Goal: Transaction & Acquisition: Obtain resource

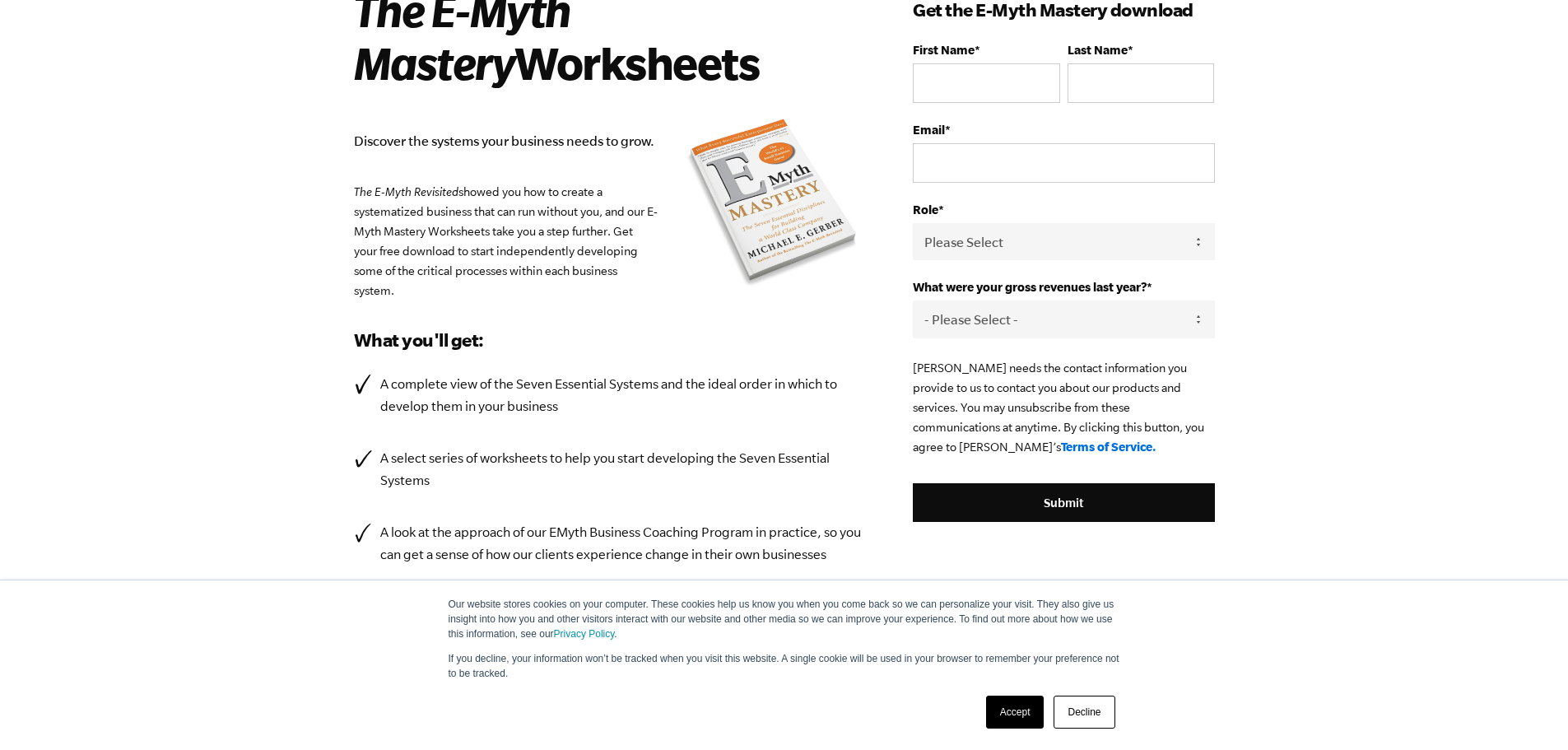
scroll to position [21, 0]
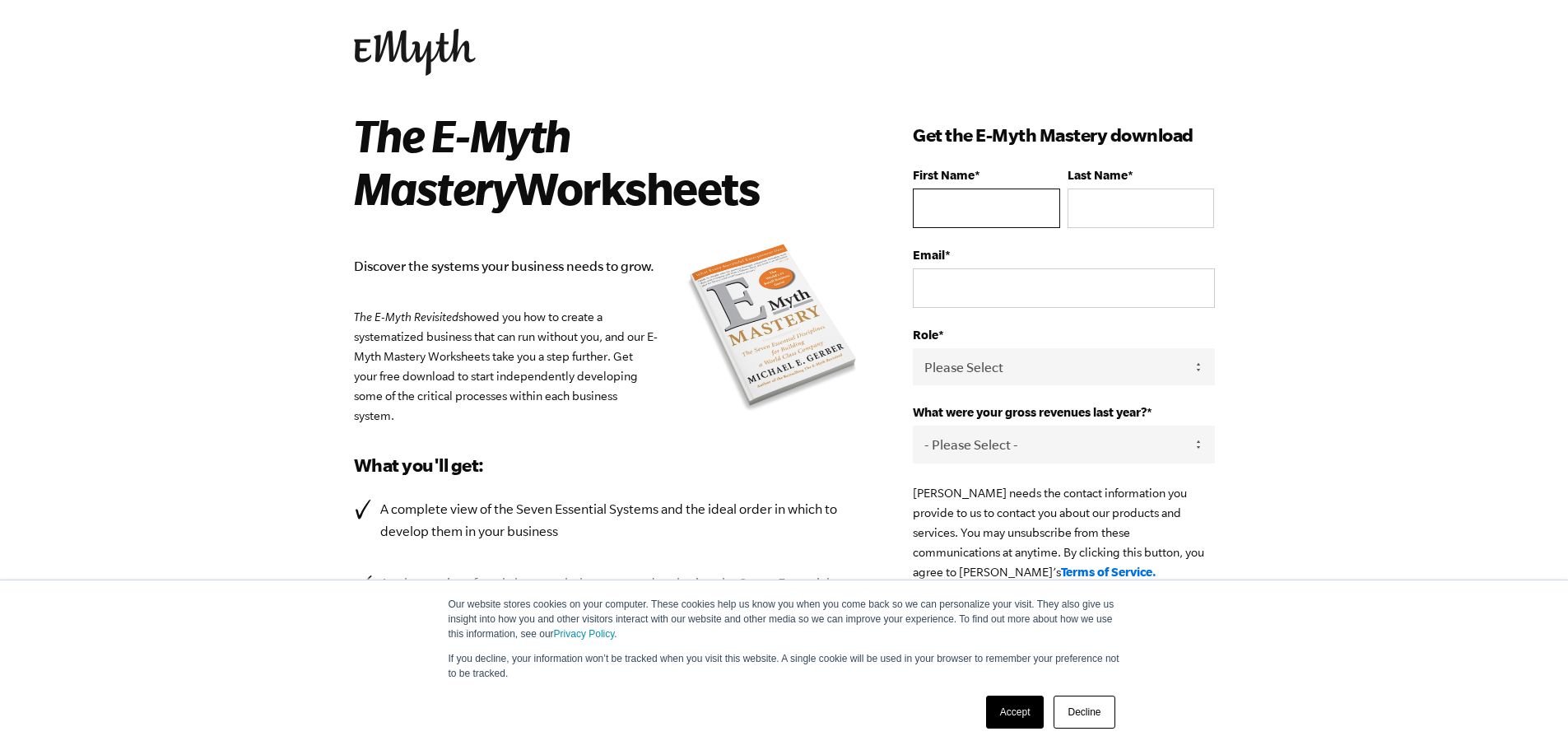
click at [1026, 202] on input "First Name *" at bounding box center [987, 208] width 146 height 40
type input "[PERSON_NAME]"
type input "[EMAIL_ADDRESS][DOMAIN_NAME]"
click at [1062, 363] on select "Please Select Owner Partner / Co-Owner Executive Employee / Other" at bounding box center [1064, 367] width 301 height 37
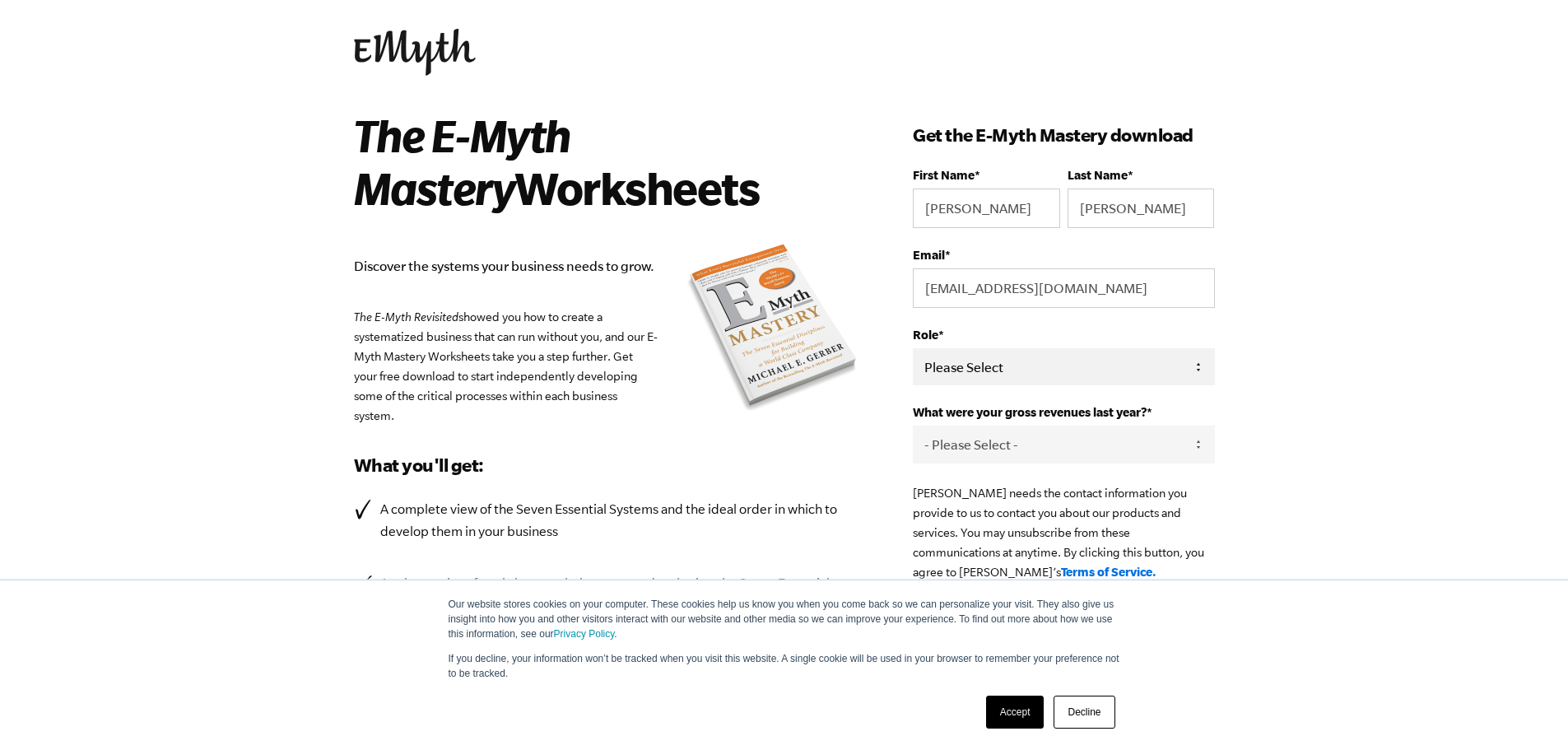
select select "Owner"
click at [913, 348] on select "Please Select Owner Partner / Co-Owner Executive Employee / Other" at bounding box center [1064, 367] width 301 height 37
click at [1127, 449] on select "- Please Select - 0-75K 76-150K 151-275K 276-500K 501-750K 751-1M 1-2.5M 2.5-5M…" at bounding box center [1064, 444] width 301 height 37
select select "2.5-5M"
click at [913, 426] on select "- Please Select - 0-75K 76-150K 151-275K 276-500K 501-750K 751-1M 1-2.5M 2.5-5M…" at bounding box center [1064, 444] width 301 height 37
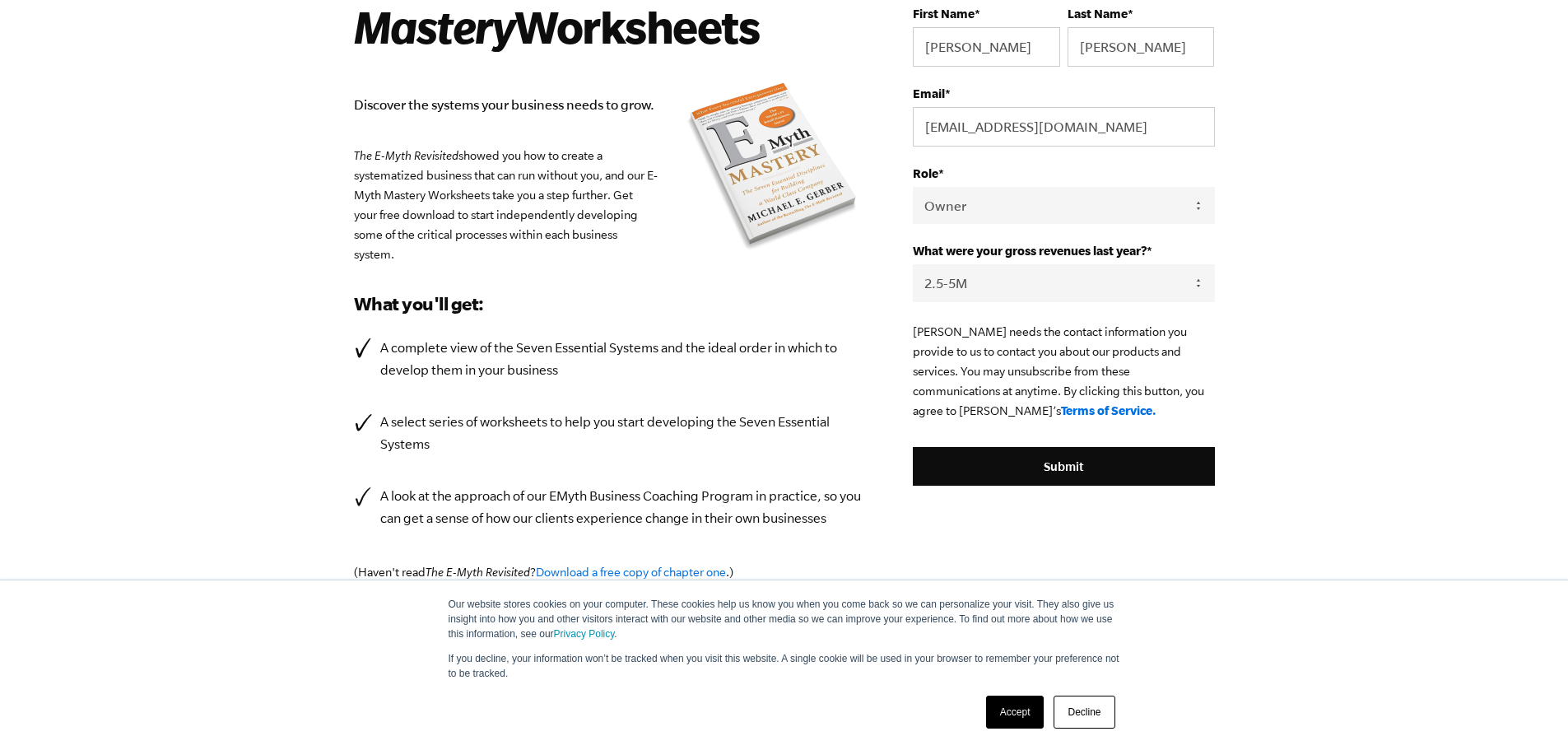
scroll to position [104, 0]
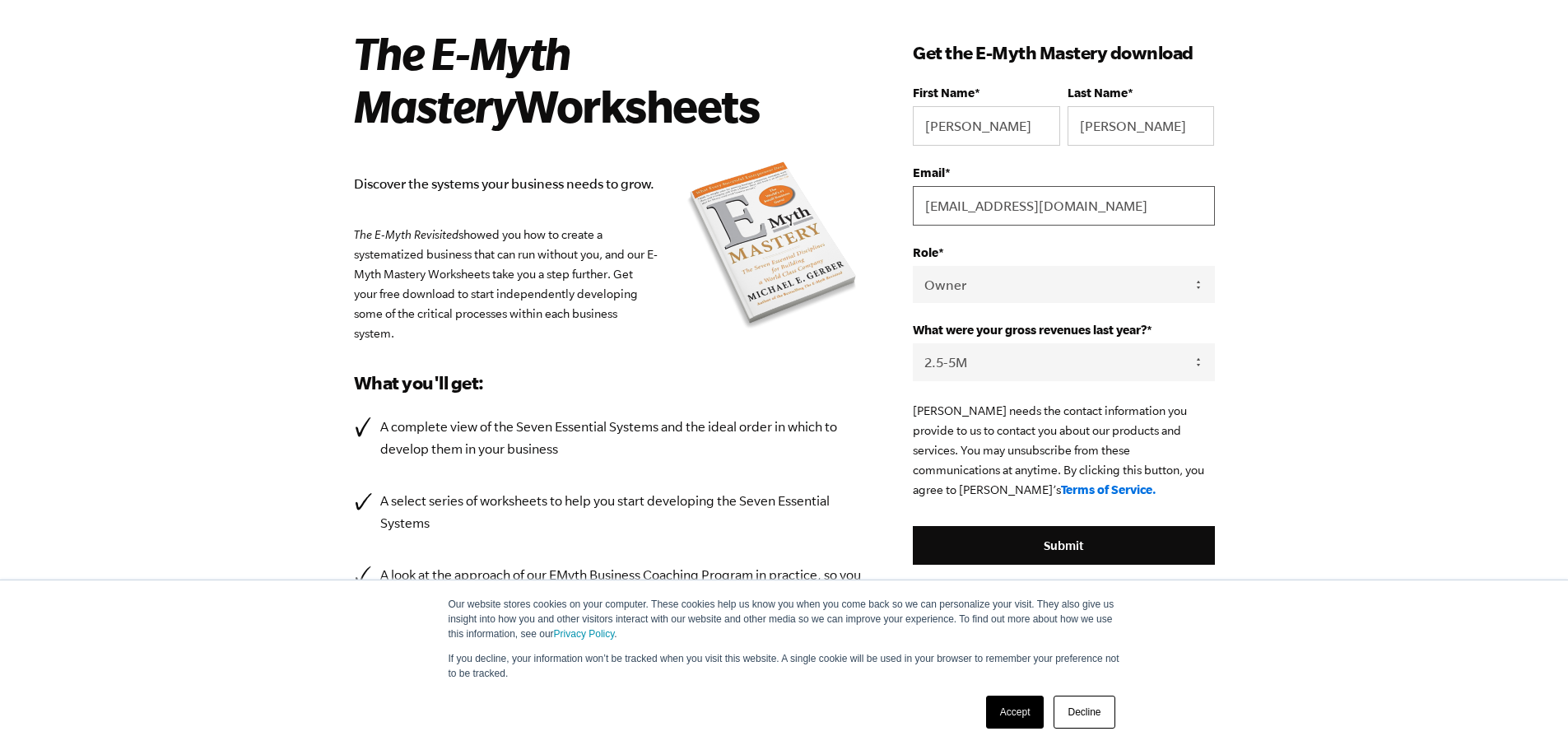
drag, startPoint x: 1168, startPoint y: 208, endPoint x: 900, endPoint y: 214, distance: 268.1
click at [900, 214] on div "The E-Myth Mastery Worksheets Discover the systems your business needs to grow.…" at bounding box center [784, 384] width 900 height 716
type input "[EMAIL_ADDRESS][DOMAIN_NAME]"
click at [1278, 238] on body "Our website stores cookies on your computer. These cookies help us know you whe…" at bounding box center [784, 271] width 1568 height 750
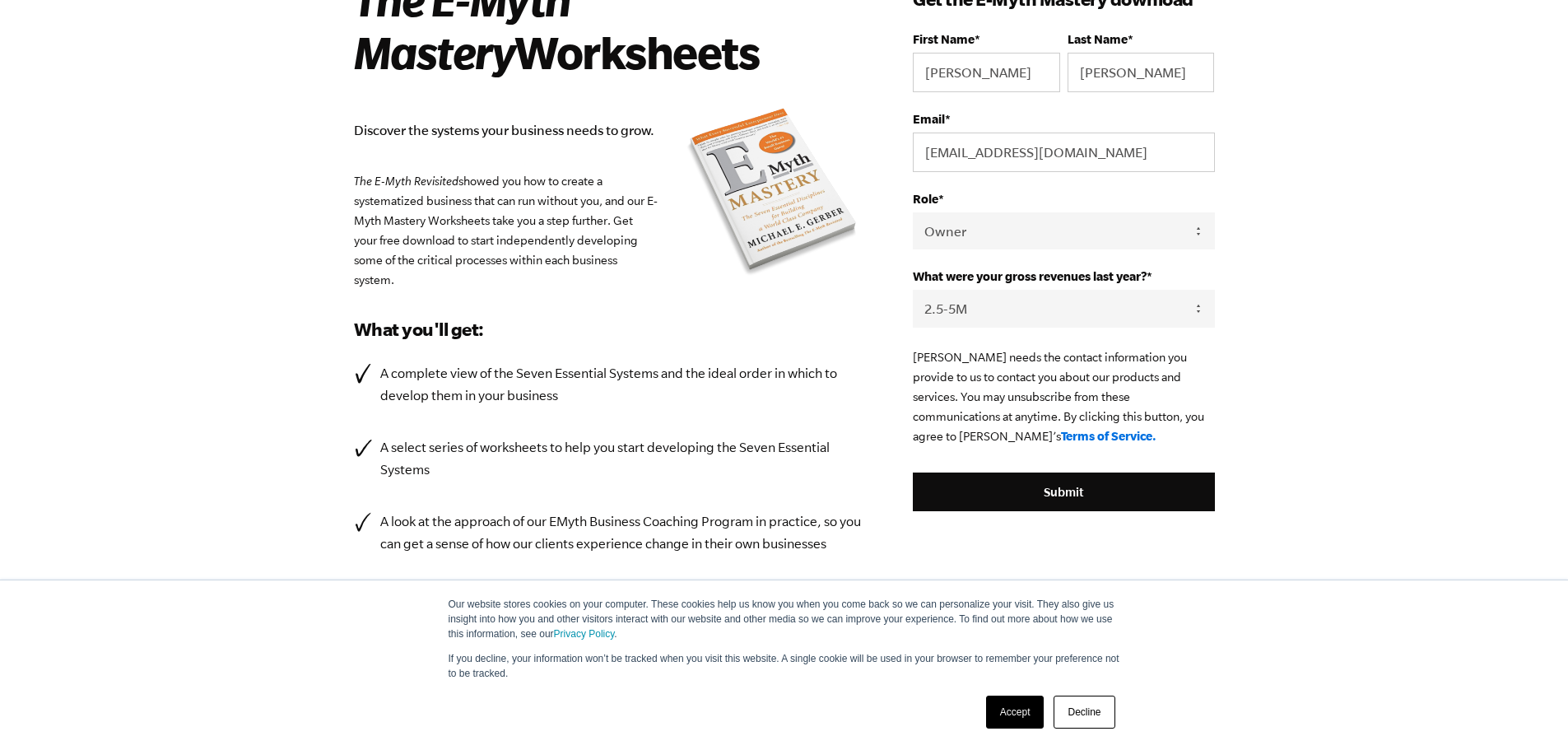
scroll to position [186, 0]
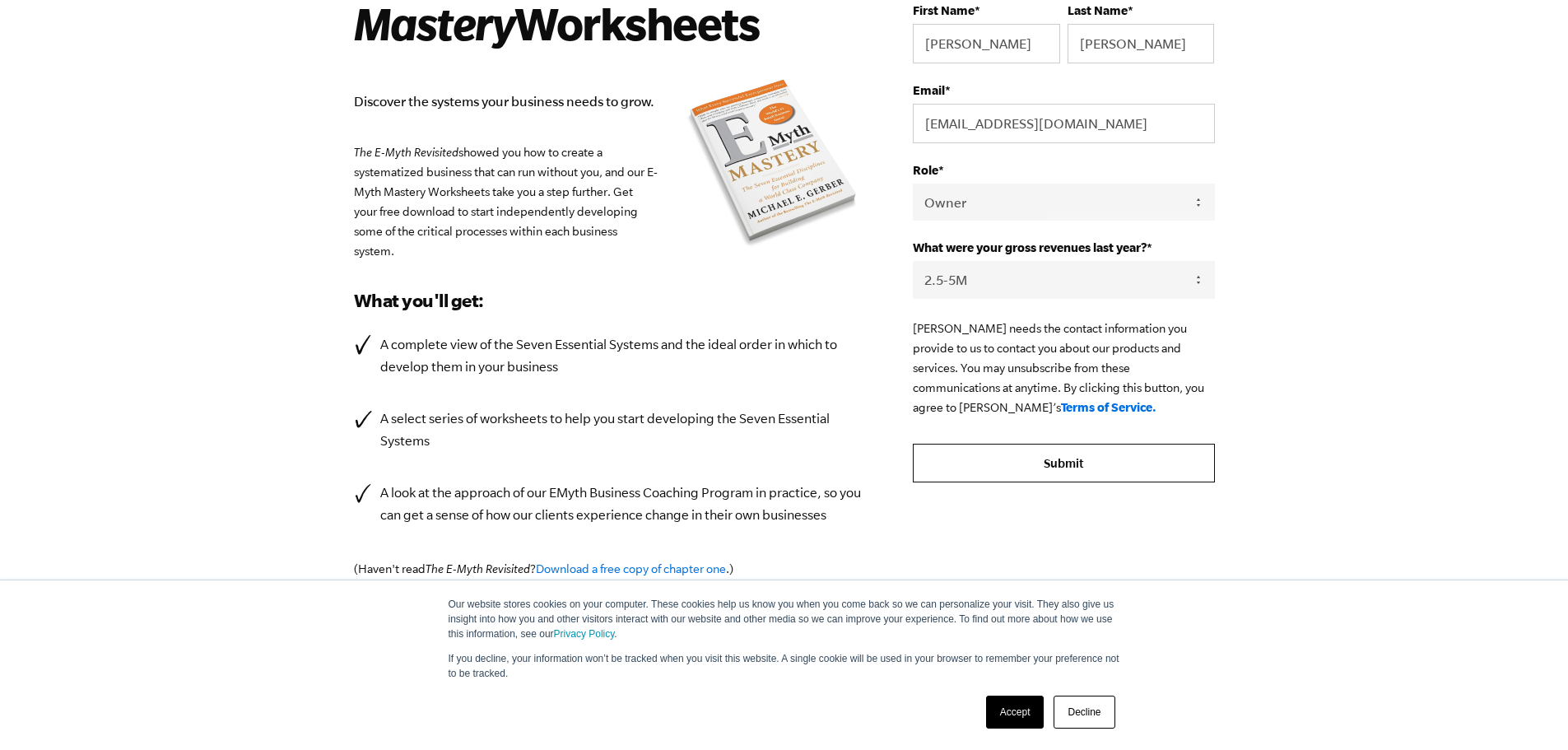
click at [1061, 470] on input "Submit" at bounding box center [1064, 464] width 301 height 40
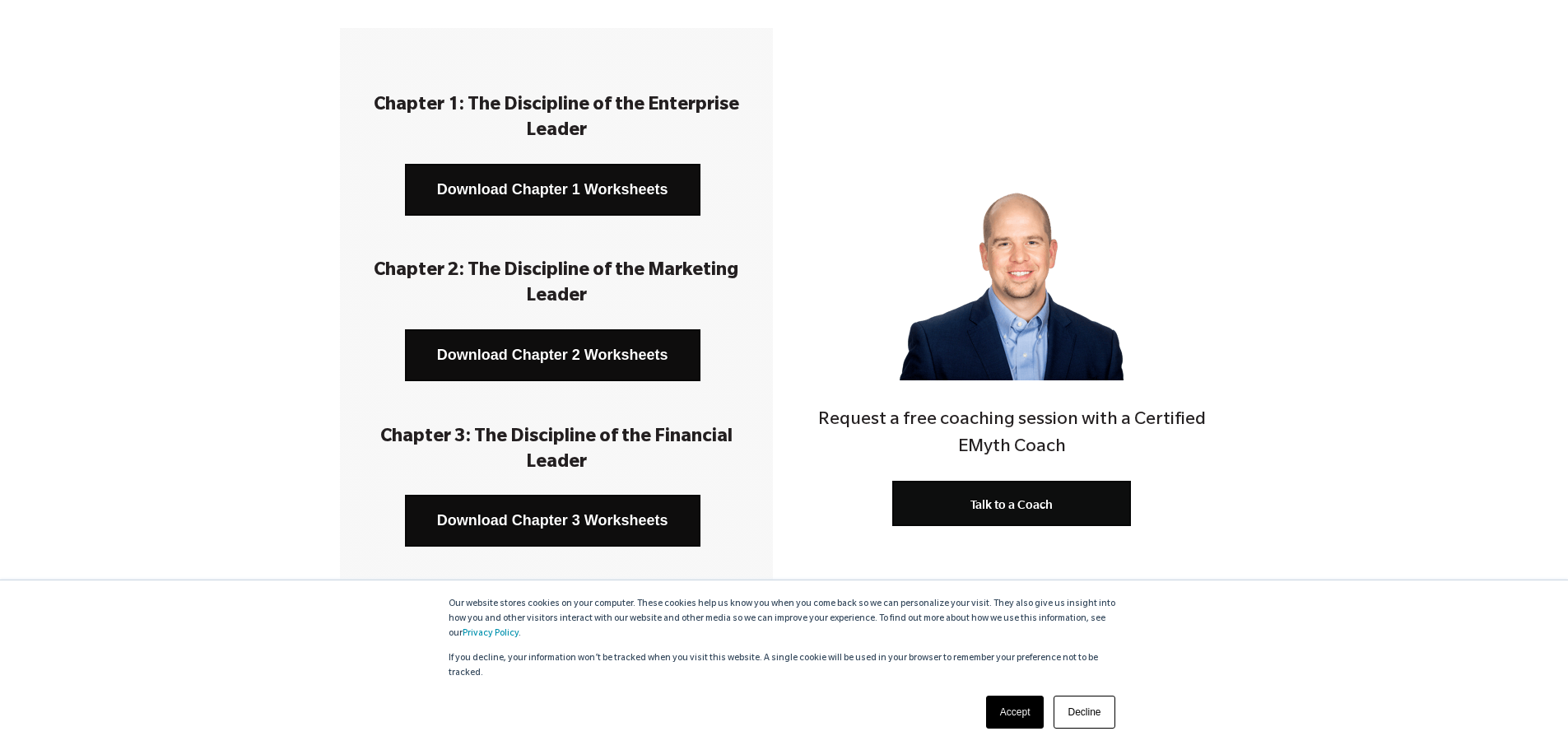
scroll to position [82, 0]
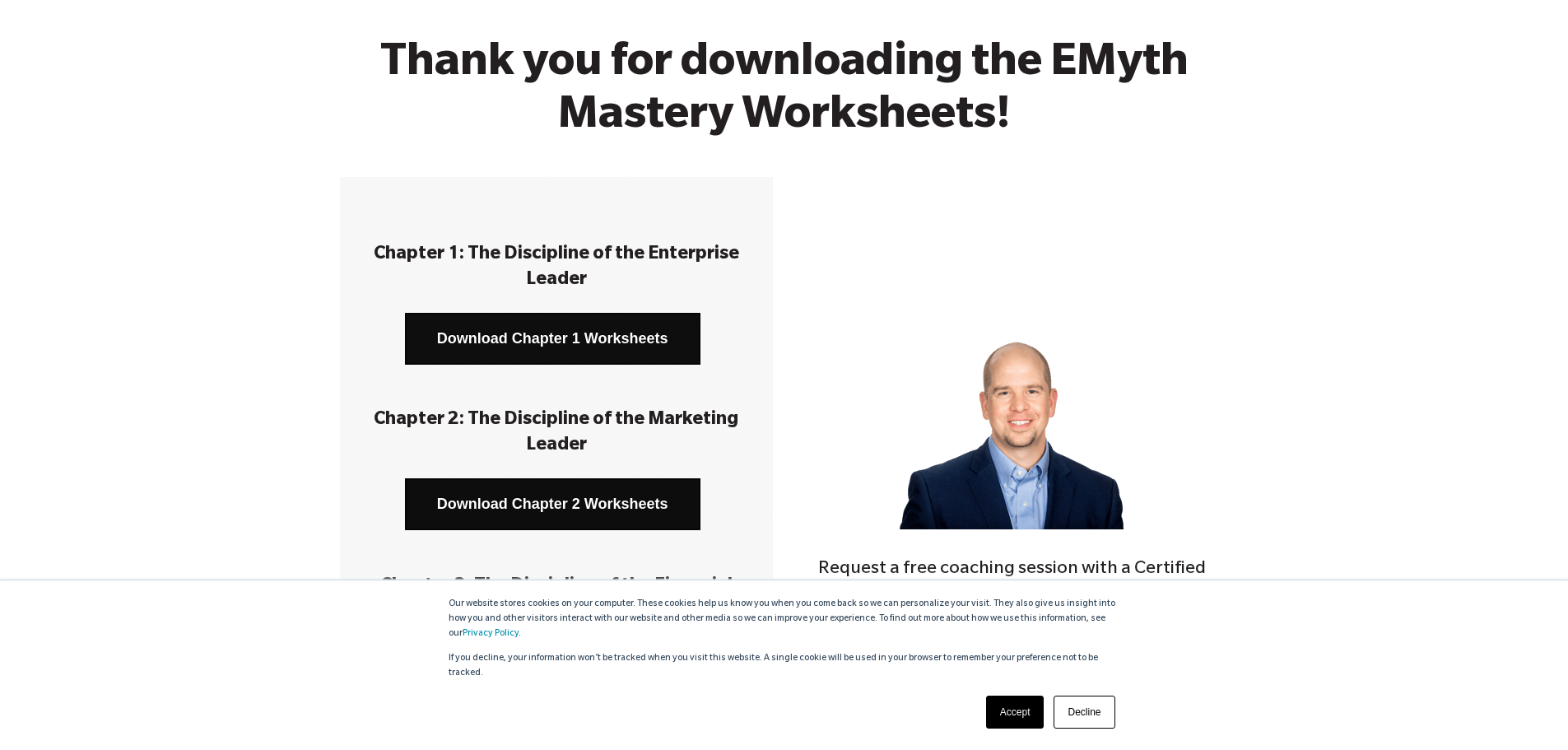
click at [592, 340] on link "Download Chapter 1 Worksheets" at bounding box center [553, 338] width 296 height 52
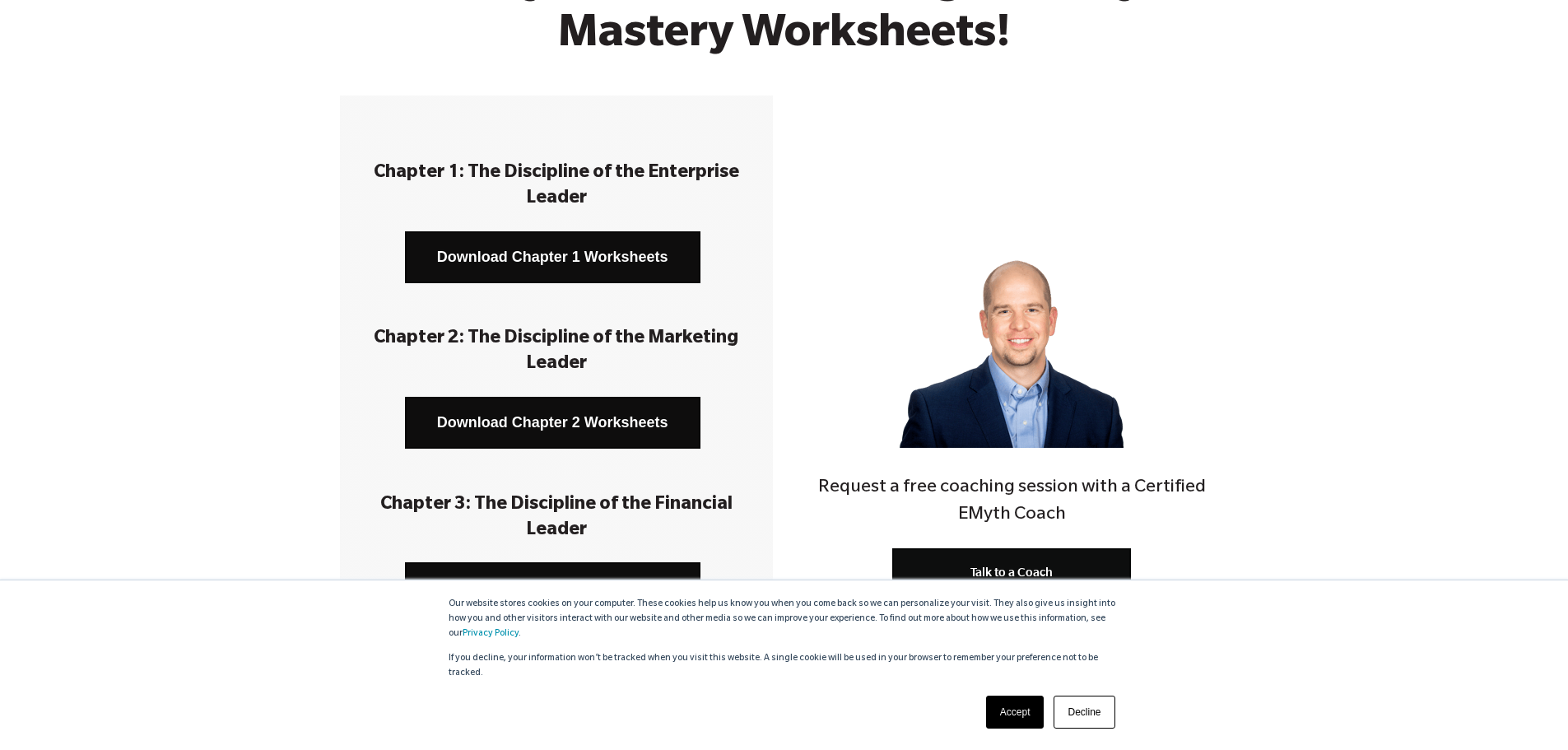
scroll to position [165, 0]
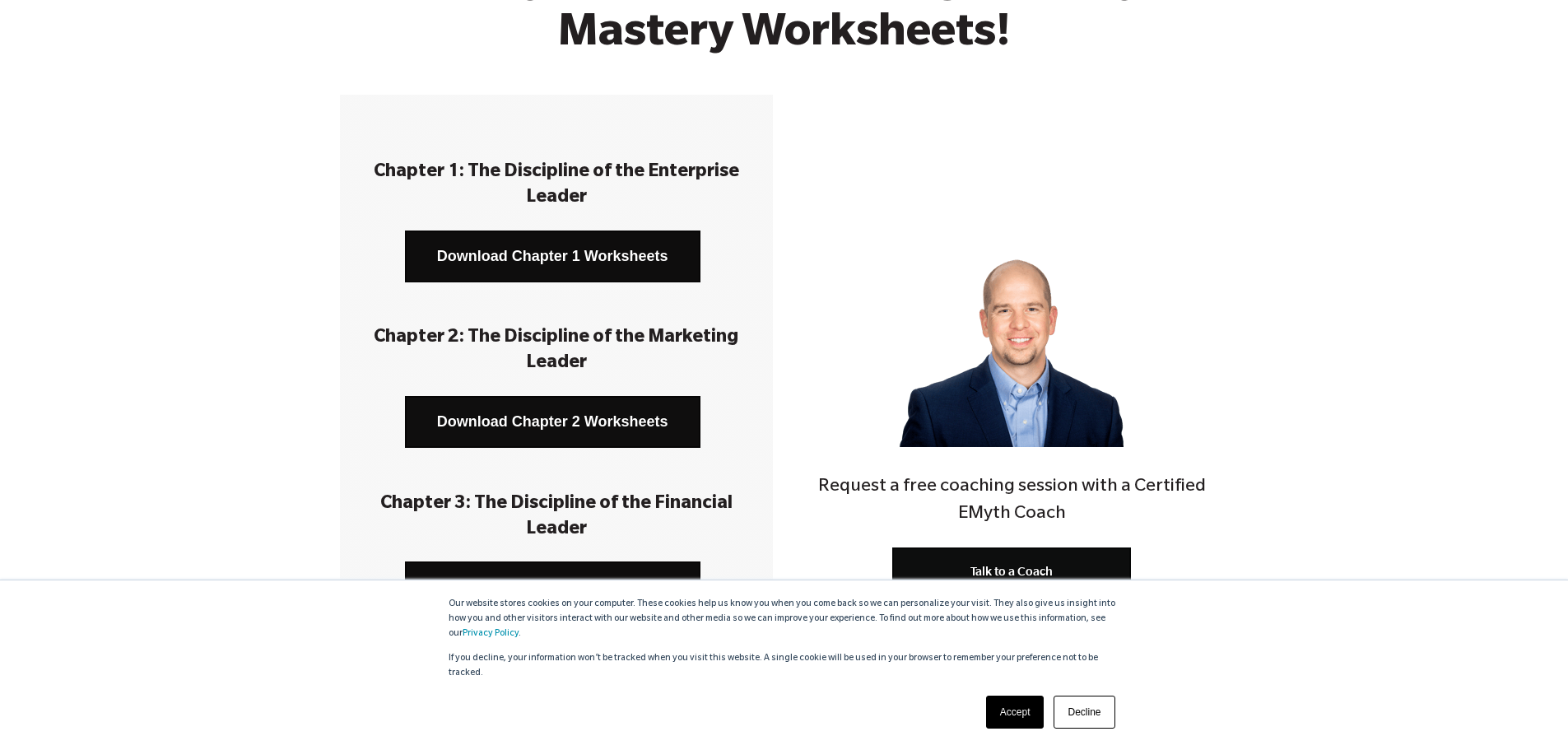
click at [547, 422] on link "Download Chapter 2 Worksheets" at bounding box center [553, 422] width 296 height 52
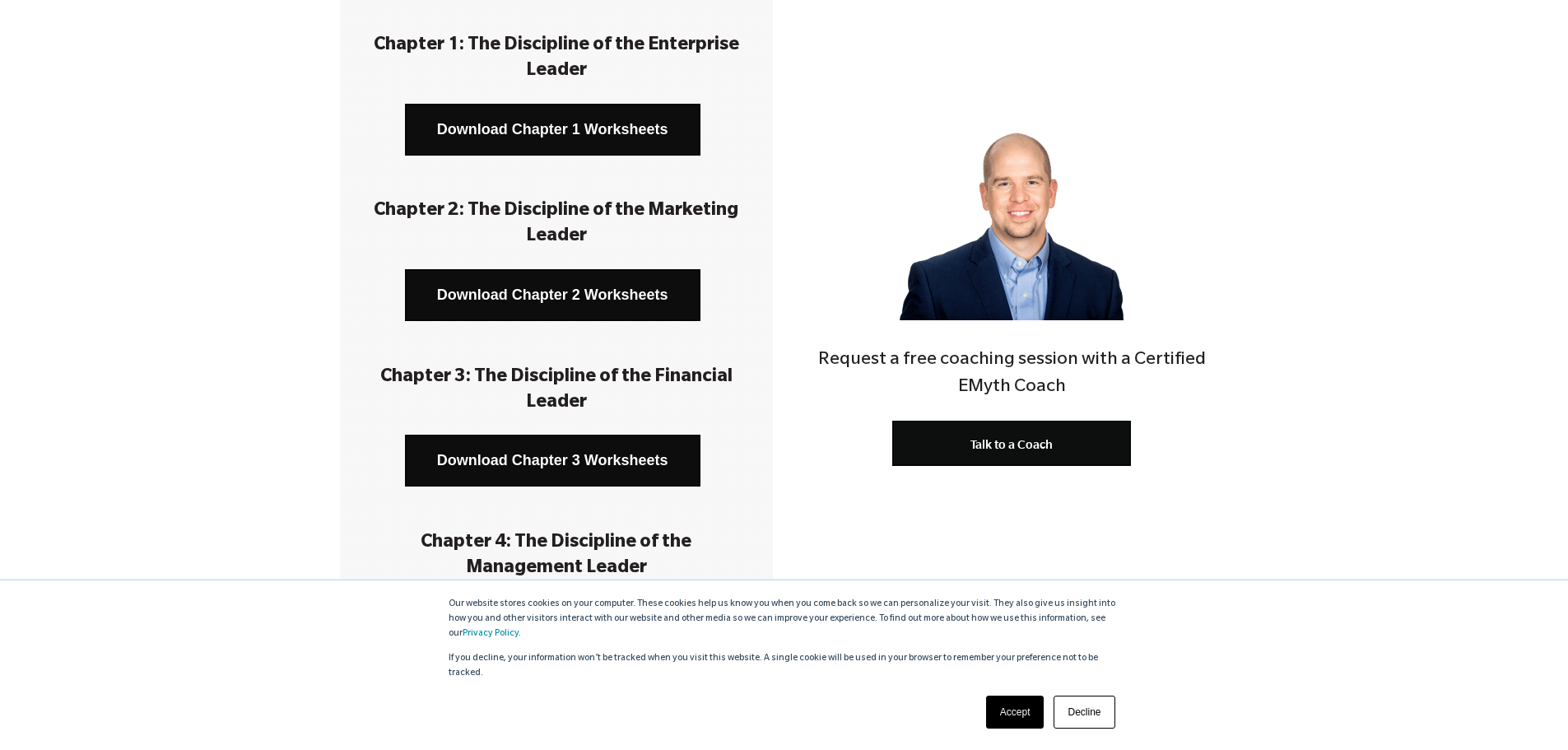
scroll to position [330, 0]
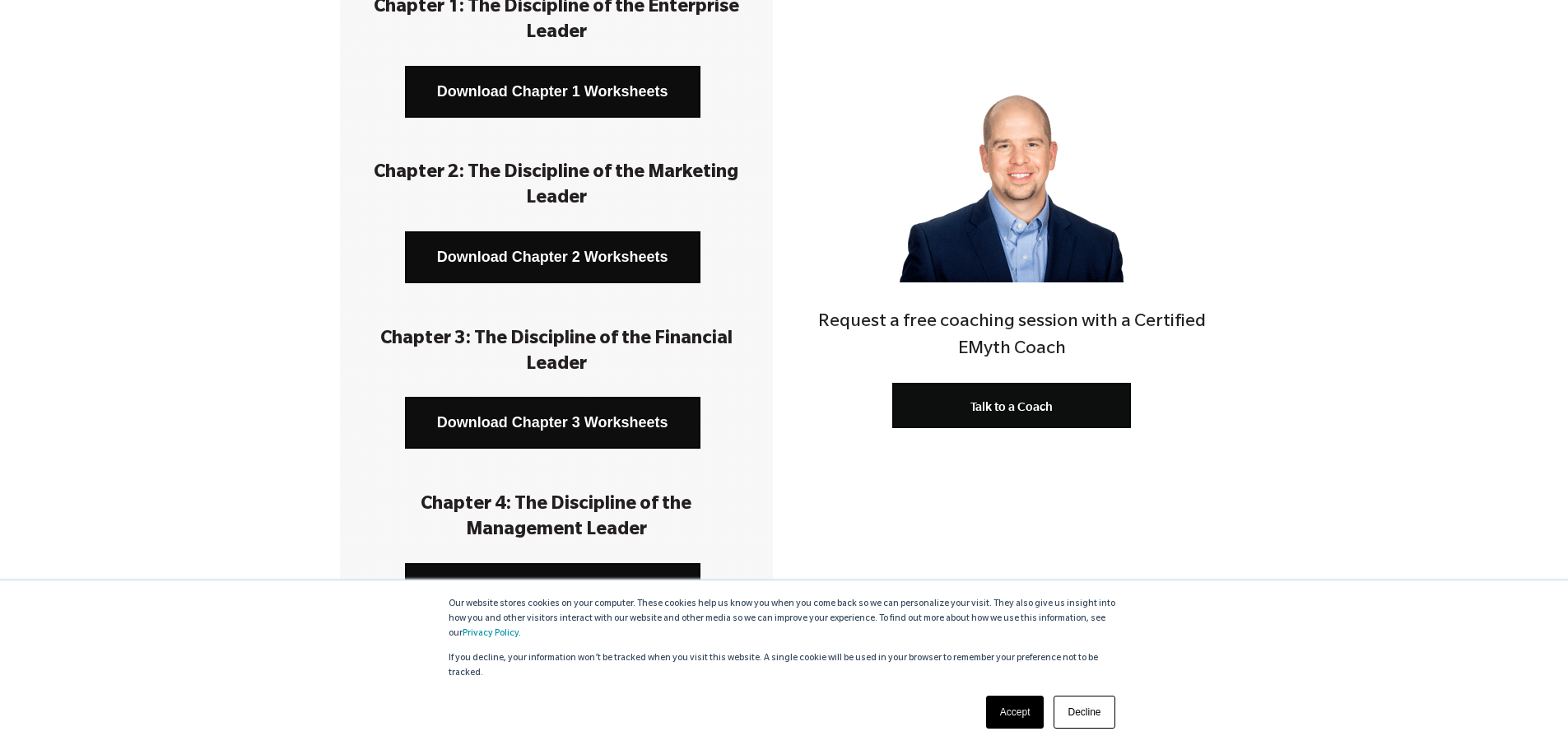
click at [559, 423] on link "Download Chapter 3 Worksheets" at bounding box center [553, 422] width 296 height 52
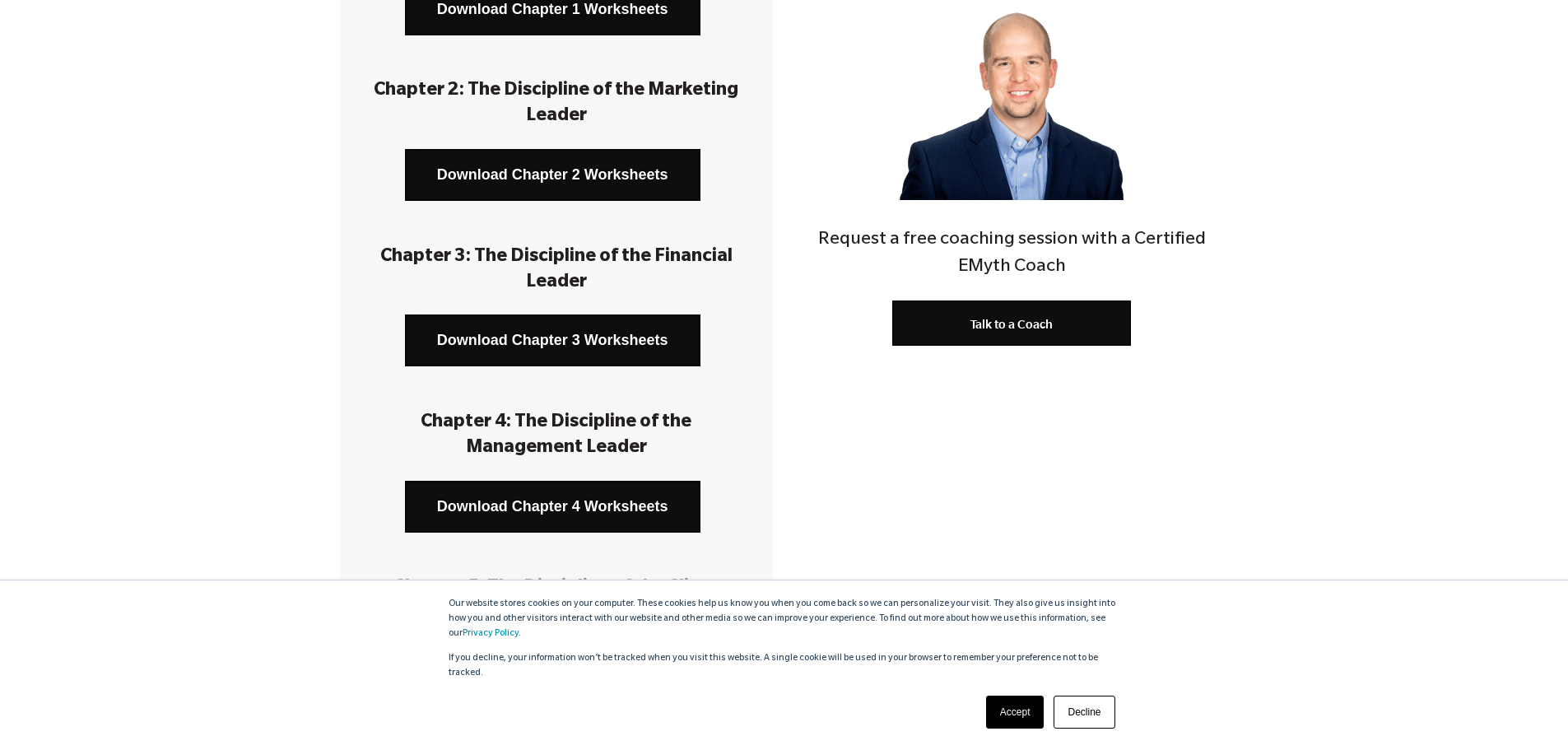
click at [545, 501] on link "Download Chapter 4 Worksheets" at bounding box center [553, 507] width 296 height 52
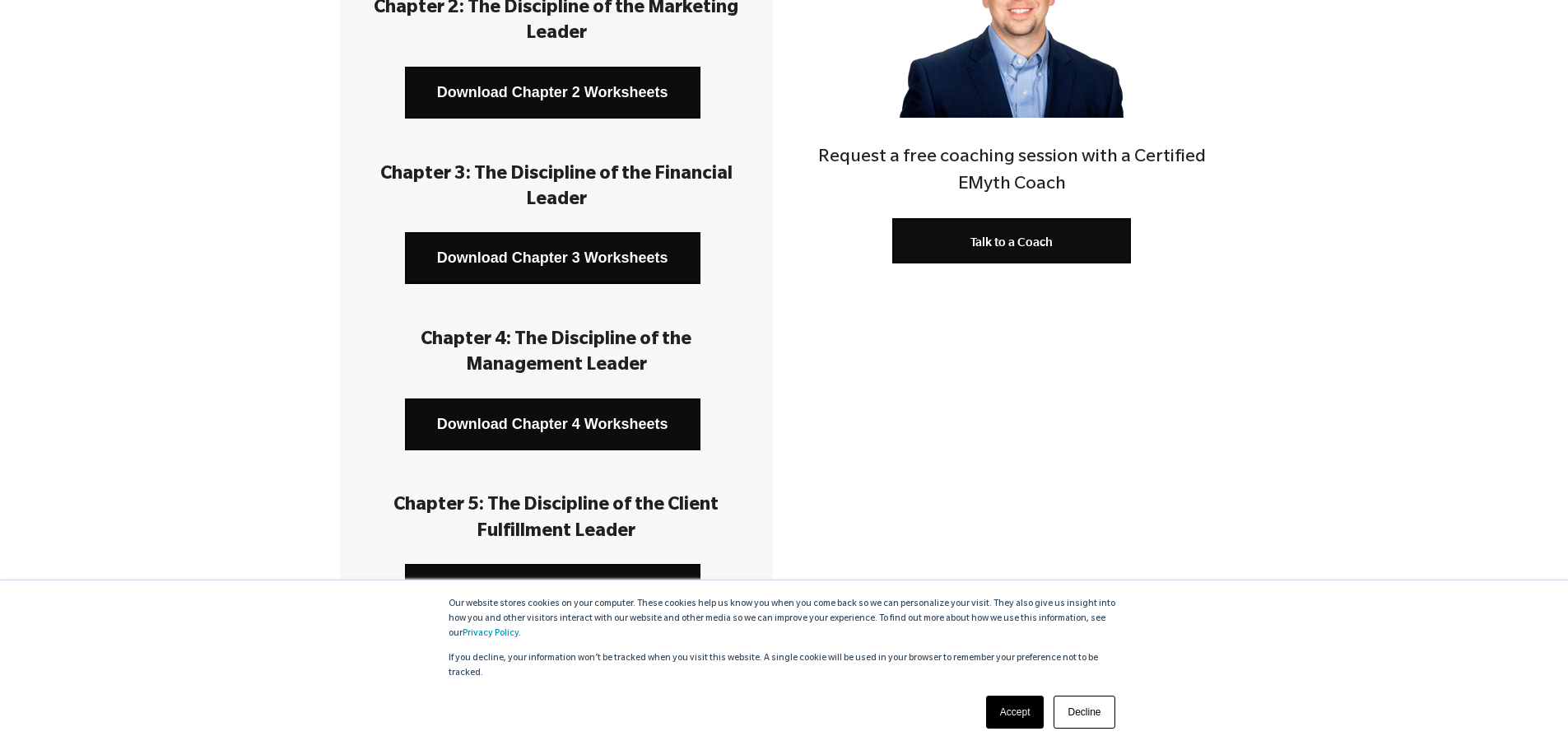
scroll to position [576, 0]
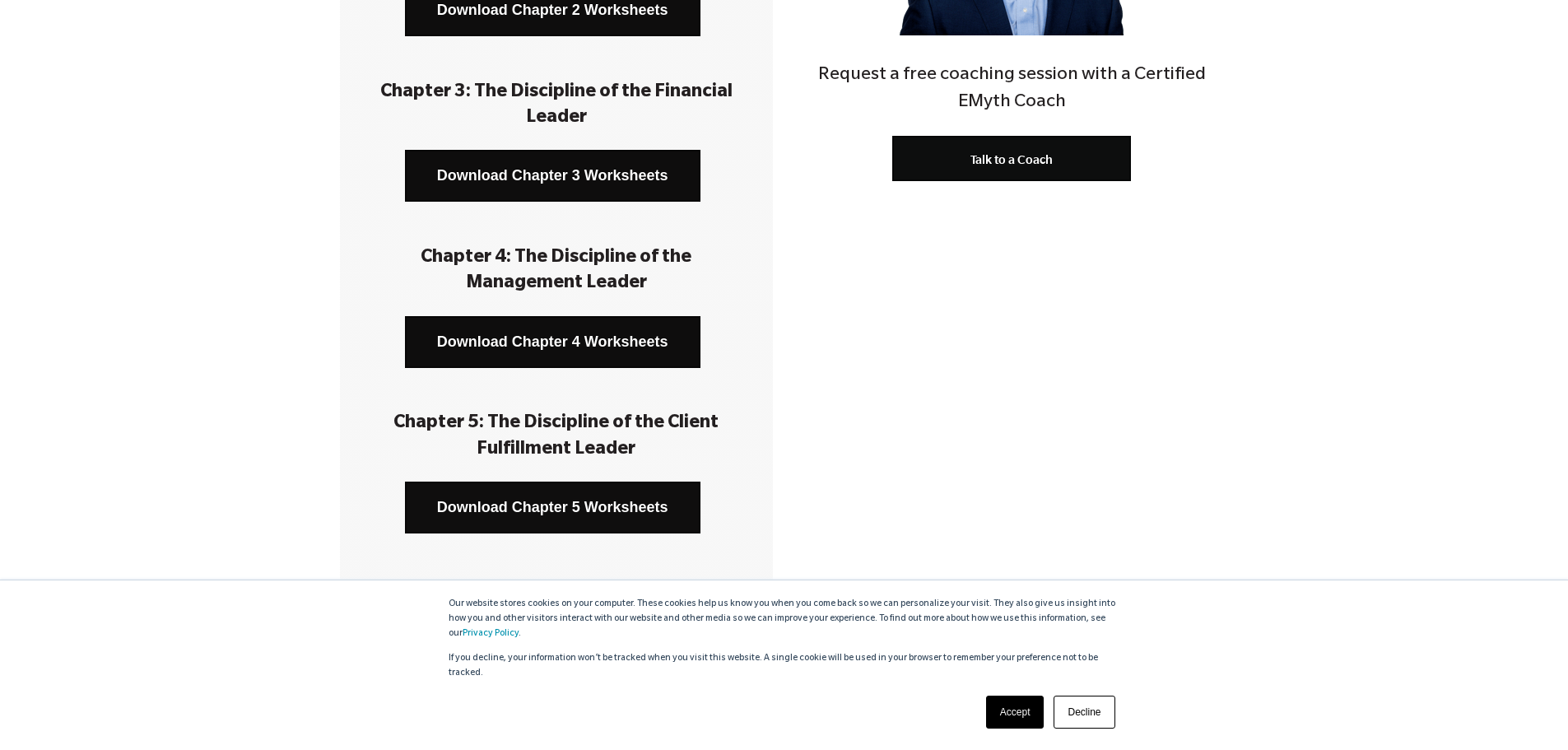
click at [563, 514] on link "Download Chapter 5 Worksheets" at bounding box center [553, 508] width 296 height 52
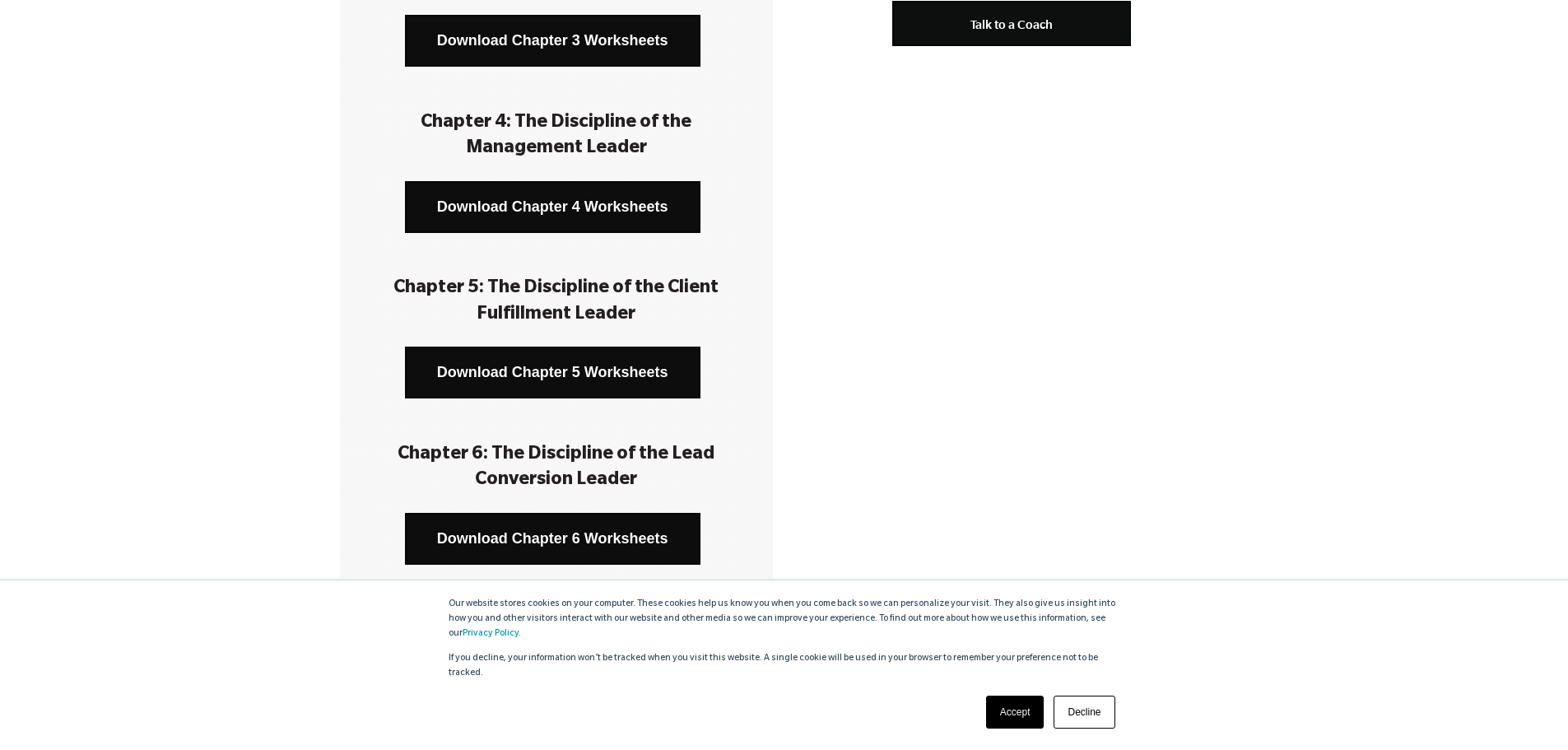
scroll to position [741, 0]
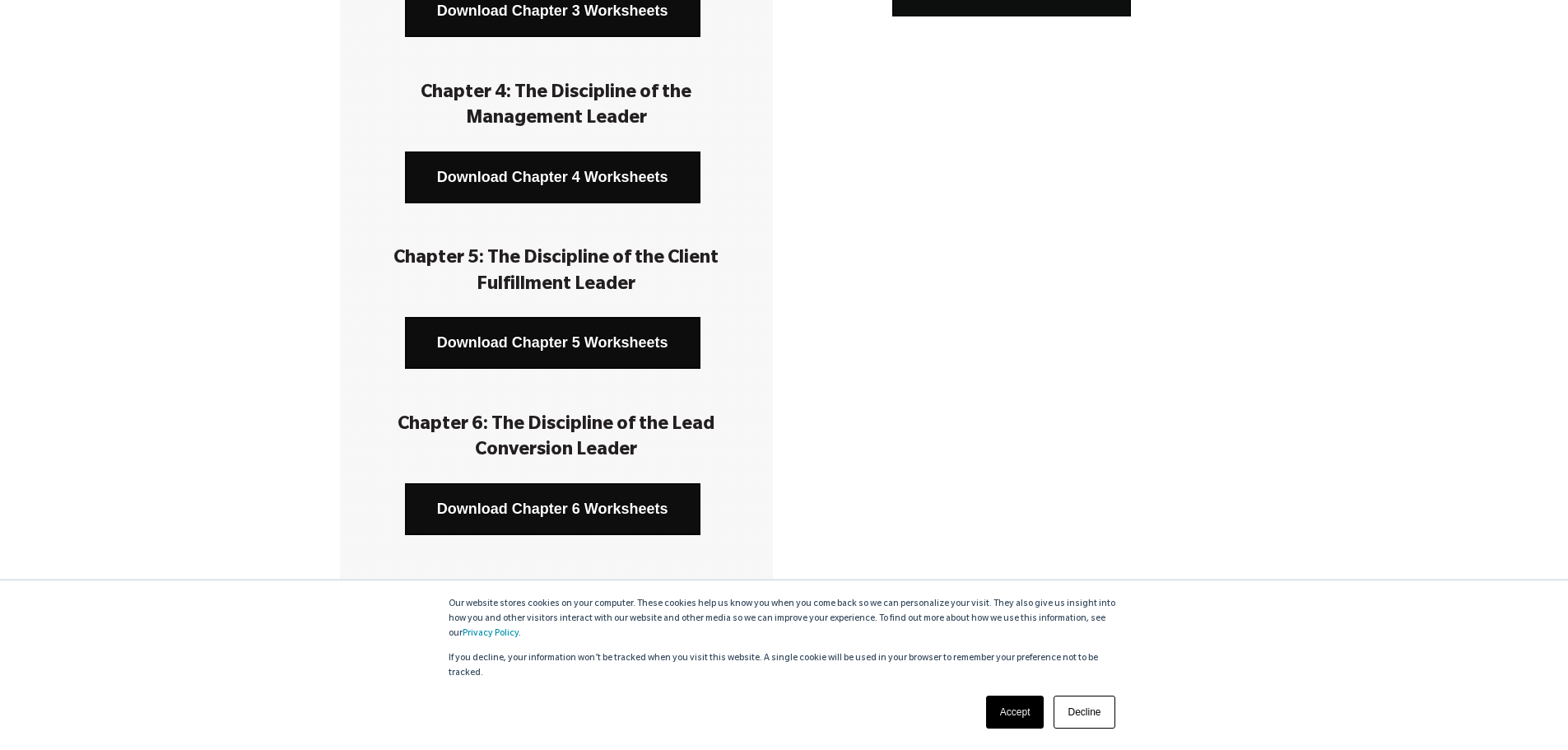
click at [578, 513] on link "Download Chapter 6 Worksheets" at bounding box center [553, 509] width 296 height 52
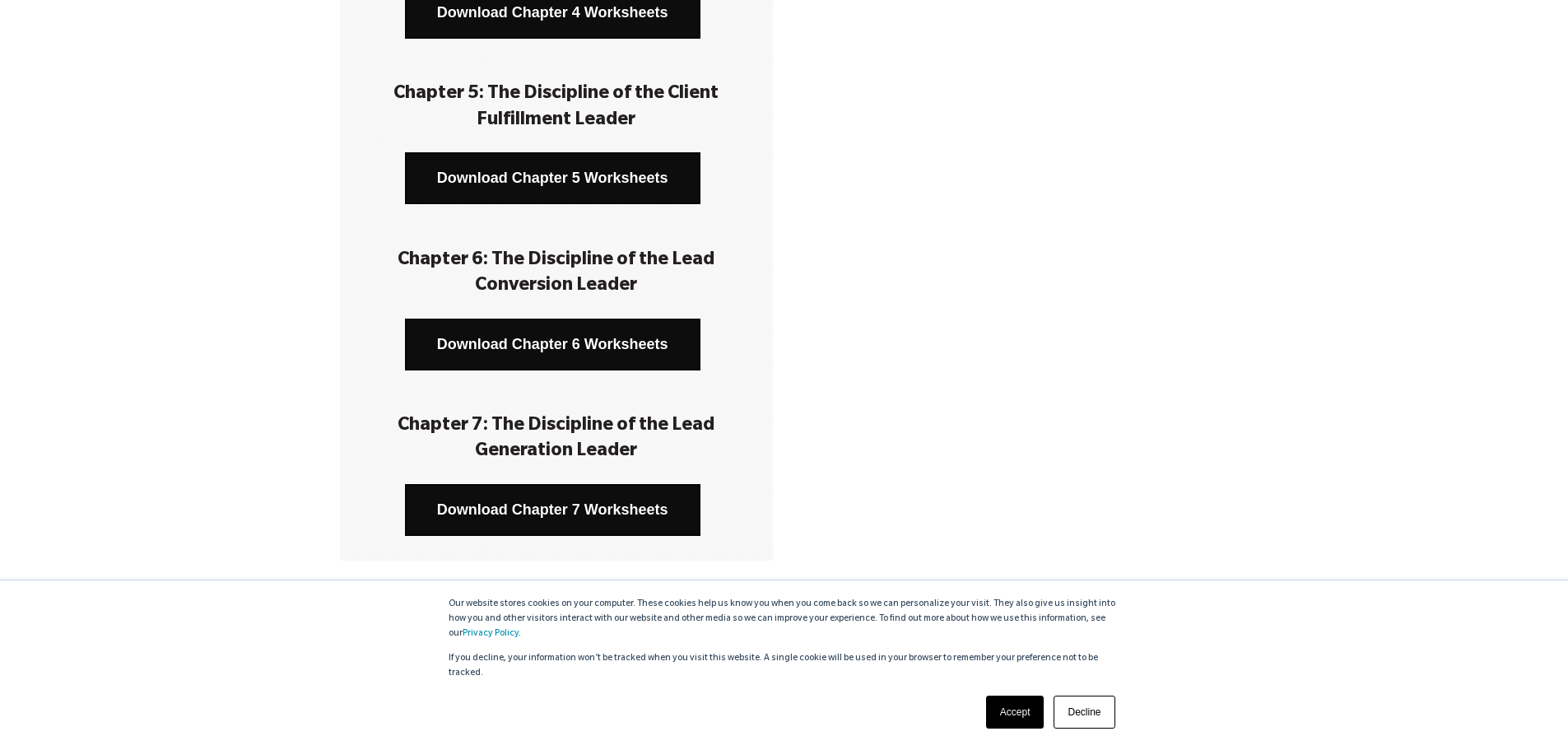
scroll to position [989, 0]
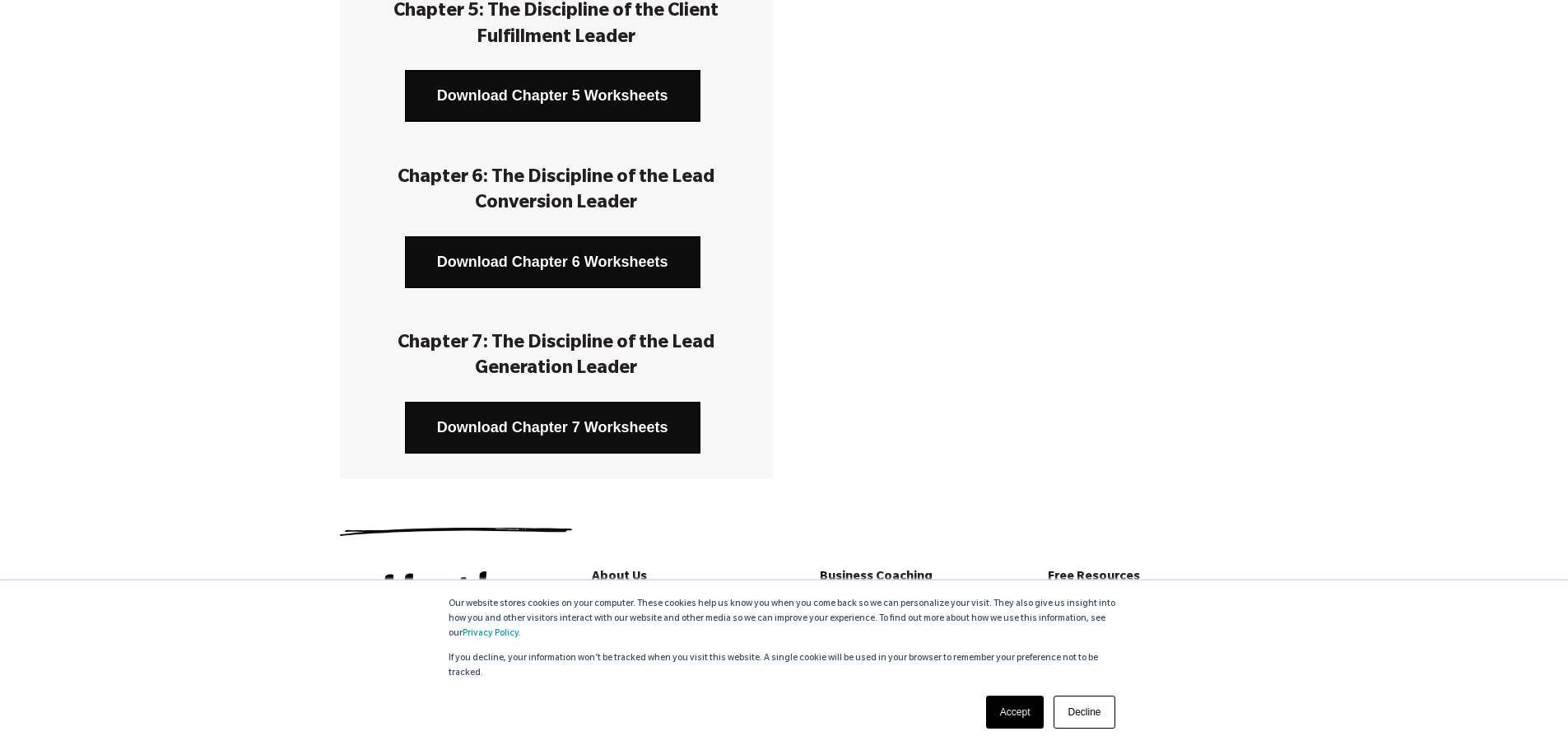
click at [609, 435] on link "Download Chapter 7 Worksheets" at bounding box center [553, 427] width 296 height 52
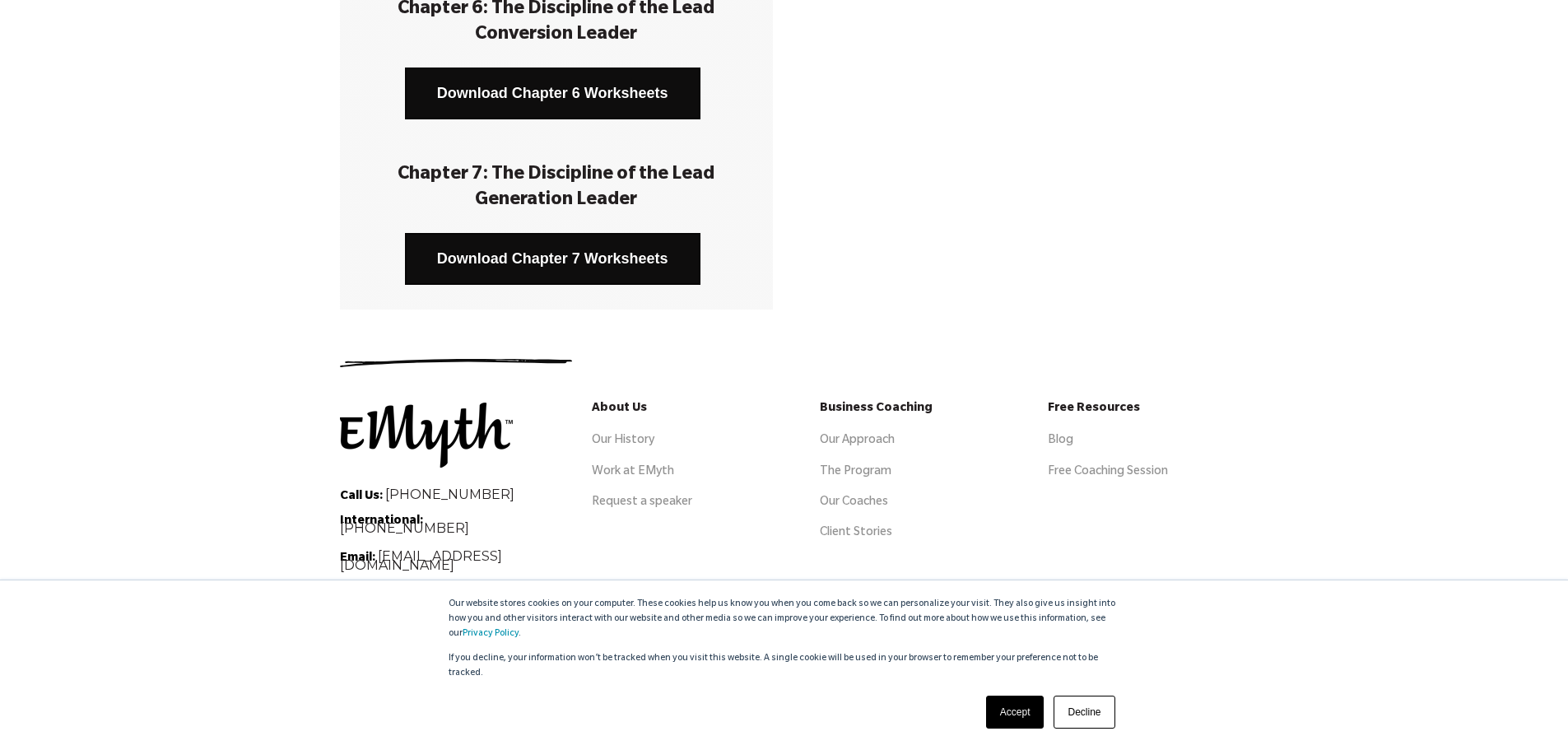
scroll to position [1171, 0]
